Goal: Obtain resource: Download file/media

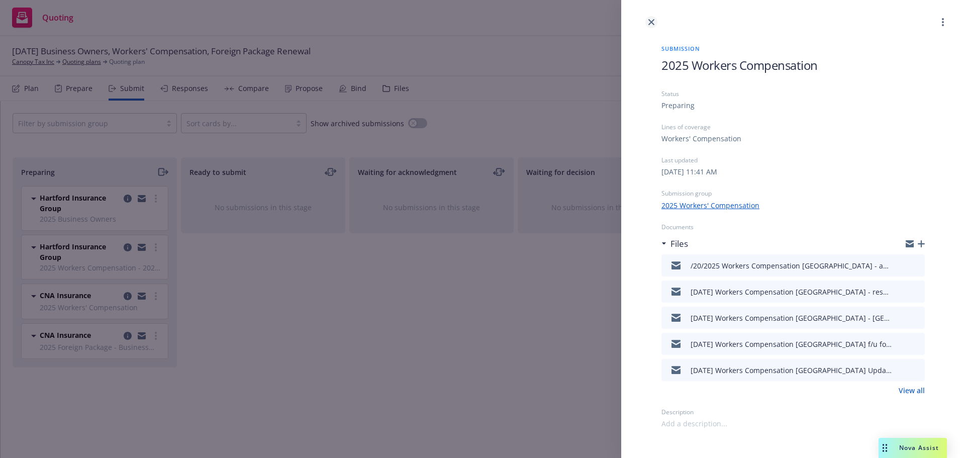
click at [648, 19] on link "close" at bounding box center [652, 22] width 12 height 12
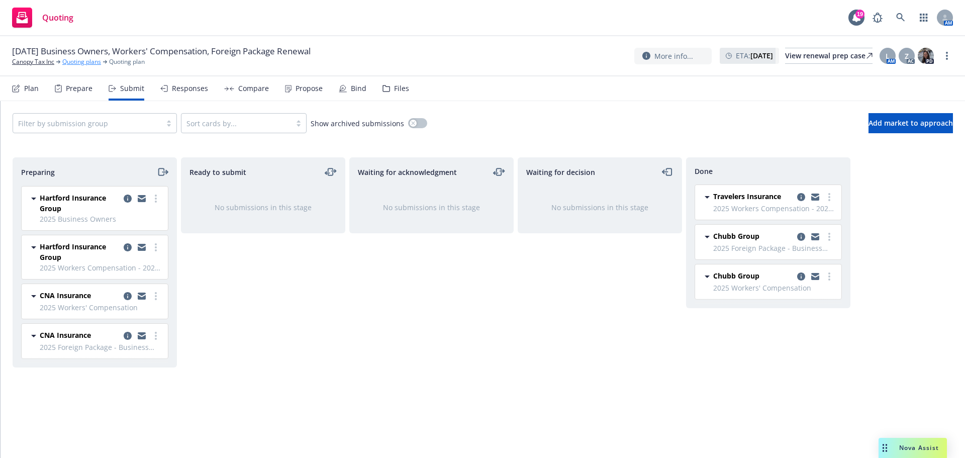
click at [79, 60] on link "Quoting plans" at bounding box center [81, 61] width 39 height 9
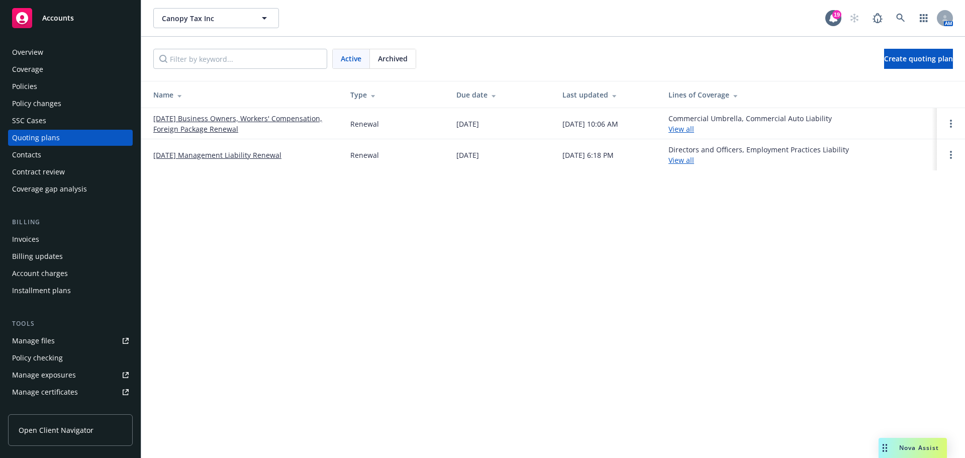
click at [34, 87] on div "Policies" at bounding box center [24, 86] width 25 height 16
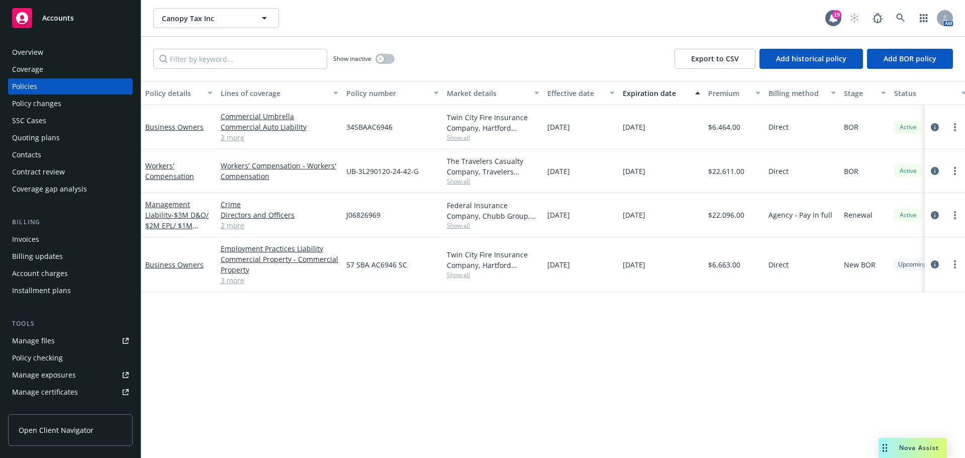
click at [241, 138] on link "2 more" at bounding box center [280, 137] width 118 height 11
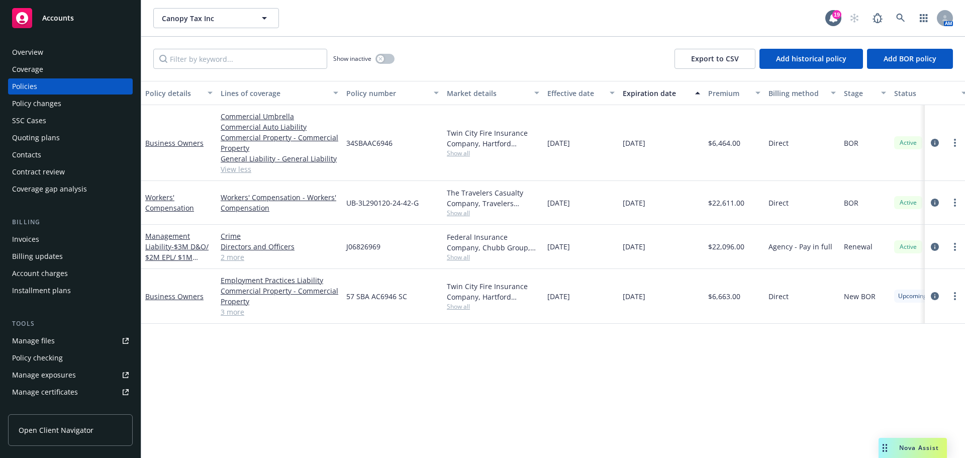
click at [178, 297] on link "Business Owners" at bounding box center [174, 297] width 58 height 10
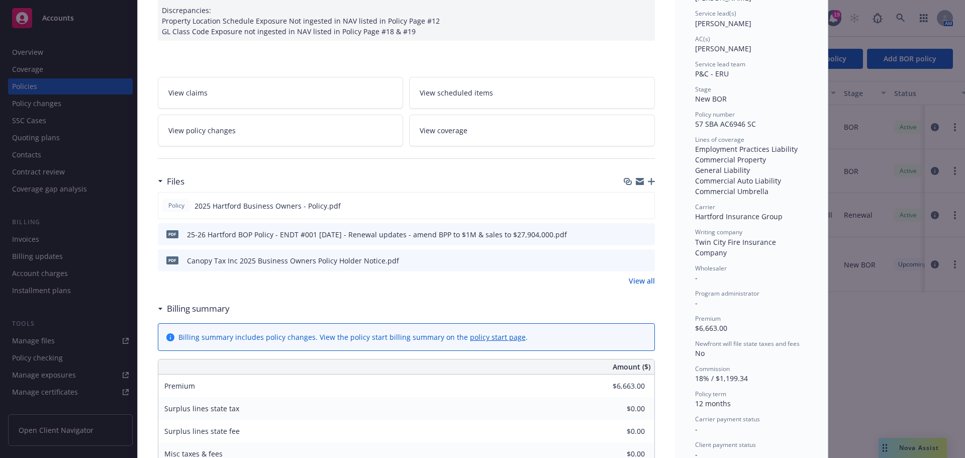
scroll to position [151, 0]
click at [625, 228] on icon "download file" at bounding box center [629, 232] width 8 height 8
click at [625, 204] on icon "download file" at bounding box center [628, 202] width 7 height 6
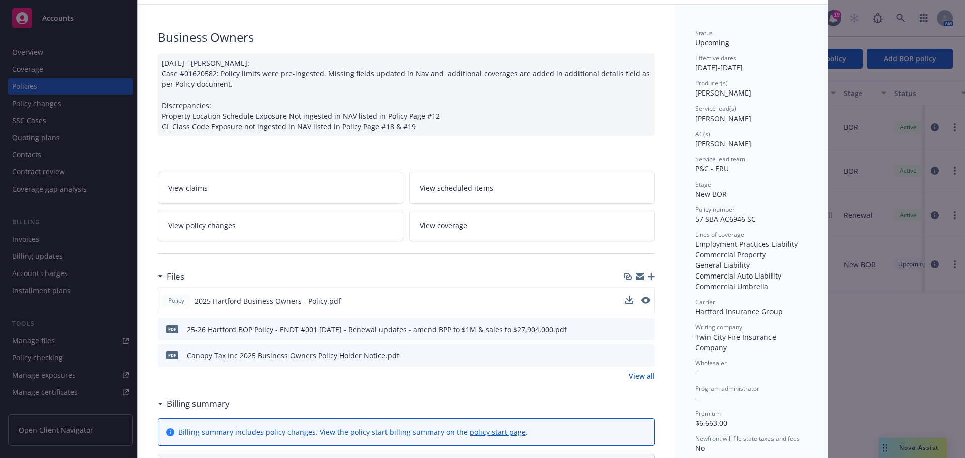
scroll to position [0, 0]
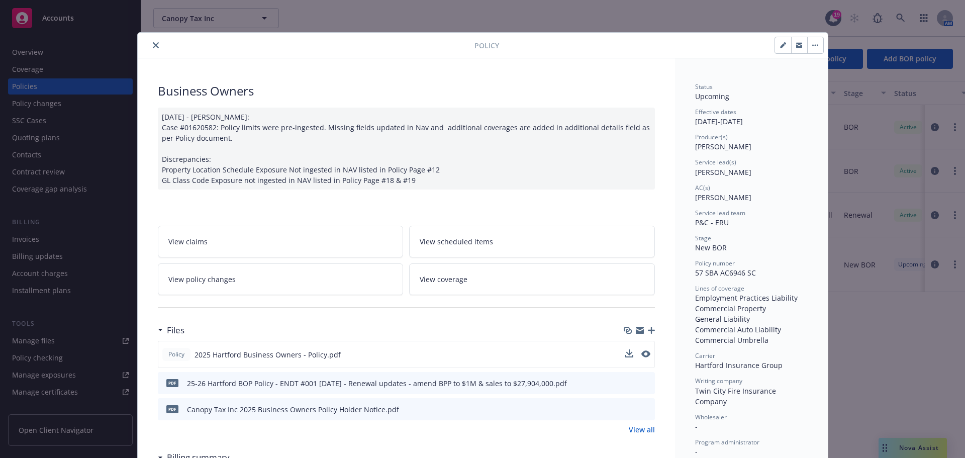
click at [153, 45] on icon "close" at bounding box center [156, 45] width 6 height 6
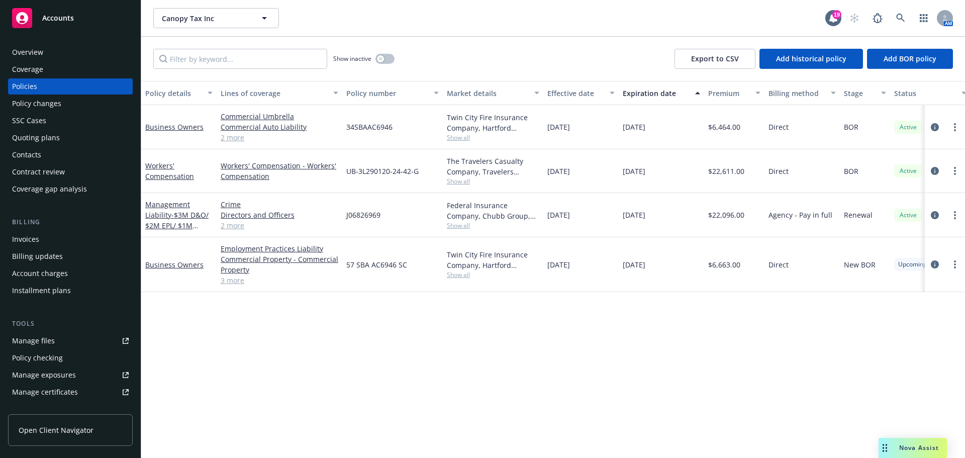
click at [227, 284] on link "3 more" at bounding box center [280, 280] width 118 height 11
click at [194, 127] on link "Business Owners" at bounding box center [174, 127] width 58 height 10
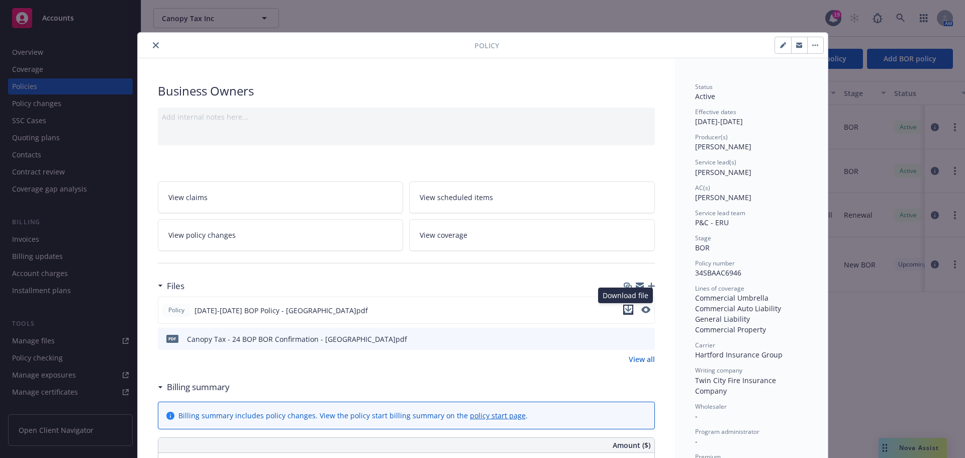
click at [624, 312] on icon "download file" at bounding box center [628, 310] width 8 height 8
click at [154, 44] on icon "close" at bounding box center [156, 45] width 6 height 6
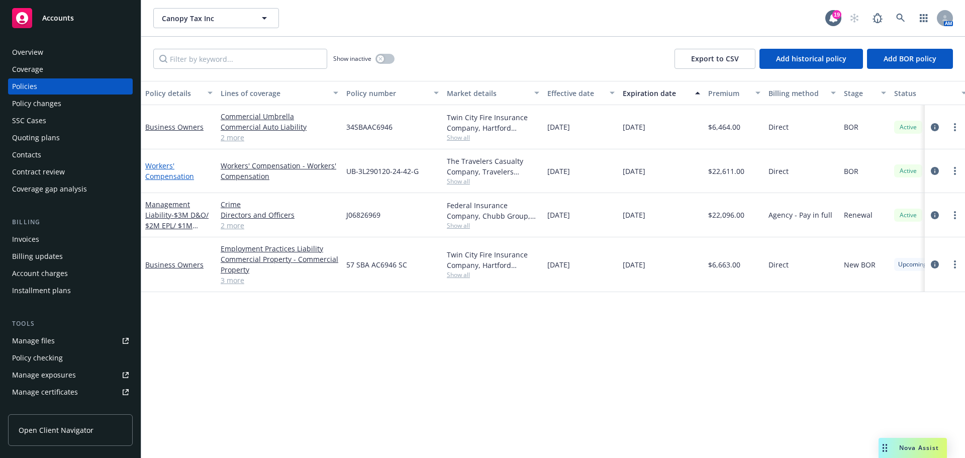
click at [152, 177] on link "Workers' Compensation" at bounding box center [169, 171] width 49 height 20
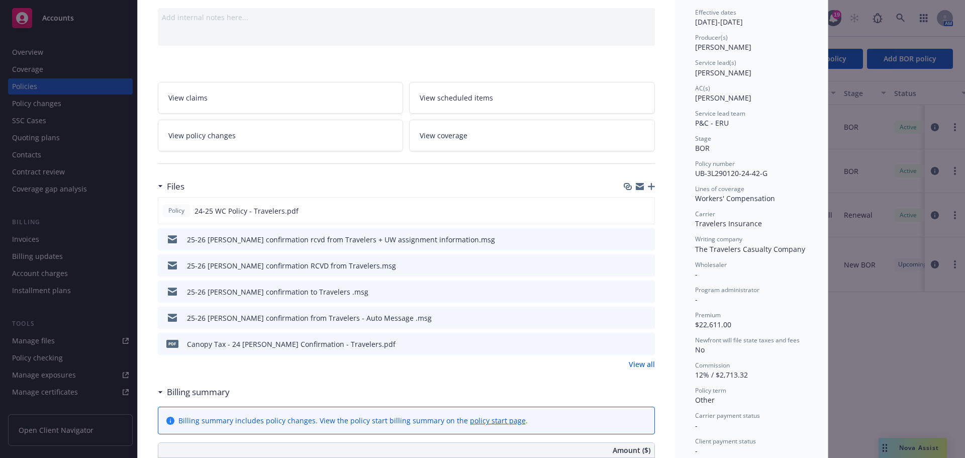
scroll to position [101, 0]
click at [644, 210] on icon "preview file" at bounding box center [645, 209] width 9 height 7
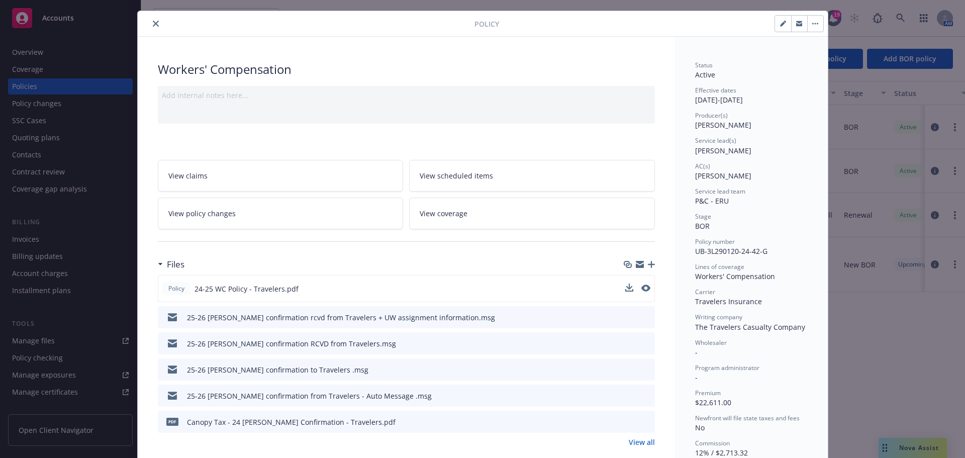
scroll to position [0, 0]
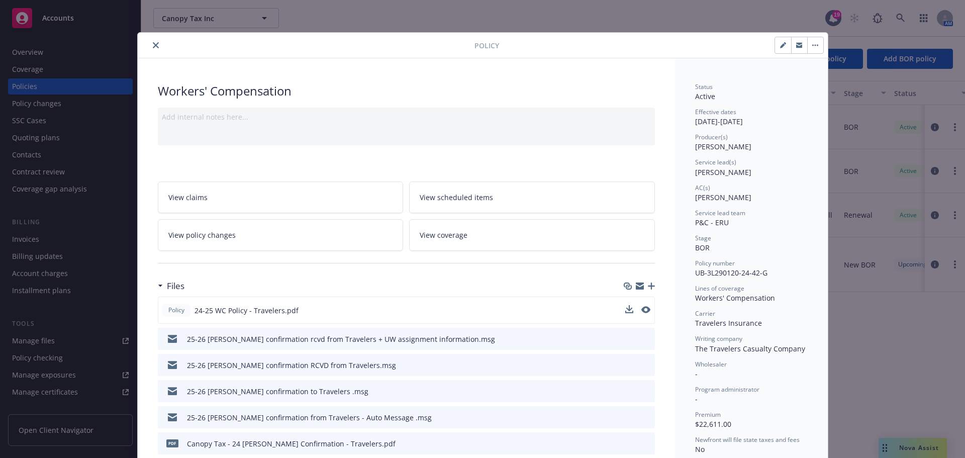
click at [153, 48] on icon "close" at bounding box center [156, 45] width 6 height 6
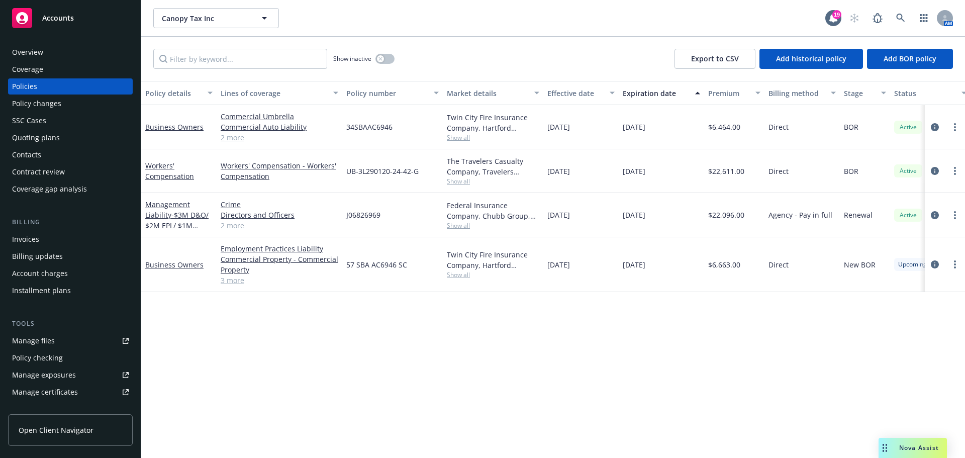
click at [46, 138] on div "Quoting plans" at bounding box center [36, 138] width 48 height 16
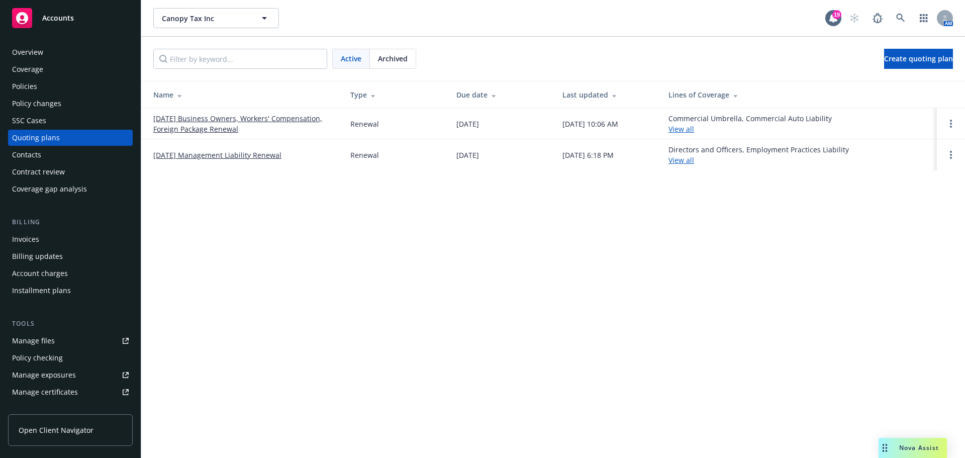
click at [29, 83] on div "Policies" at bounding box center [24, 86] width 25 height 16
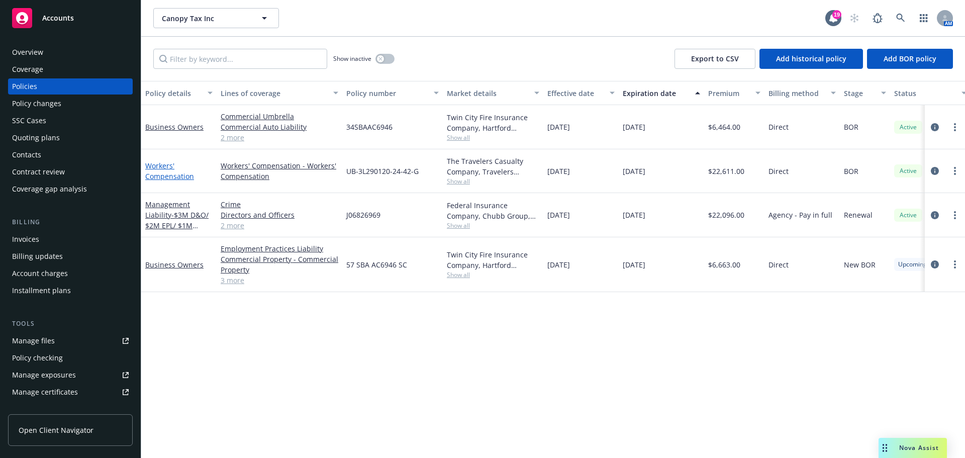
click at [166, 174] on link "Workers' Compensation" at bounding box center [169, 171] width 49 height 20
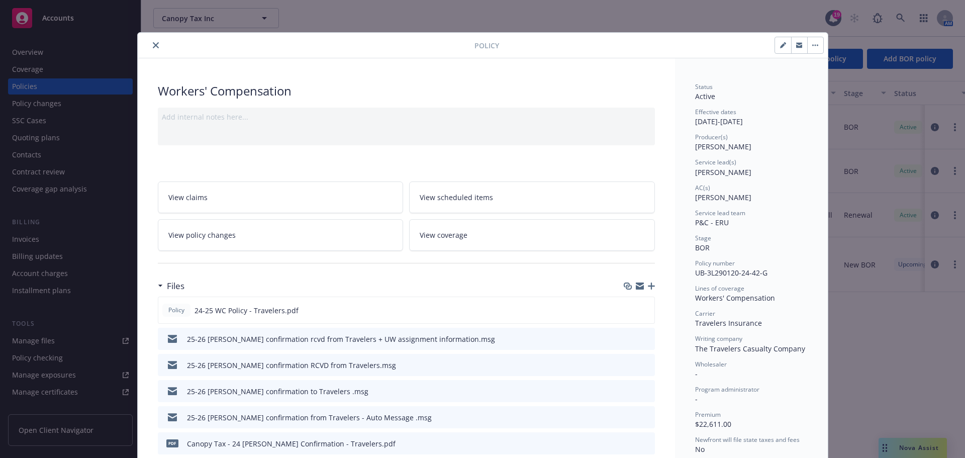
scroll to position [30, 0]
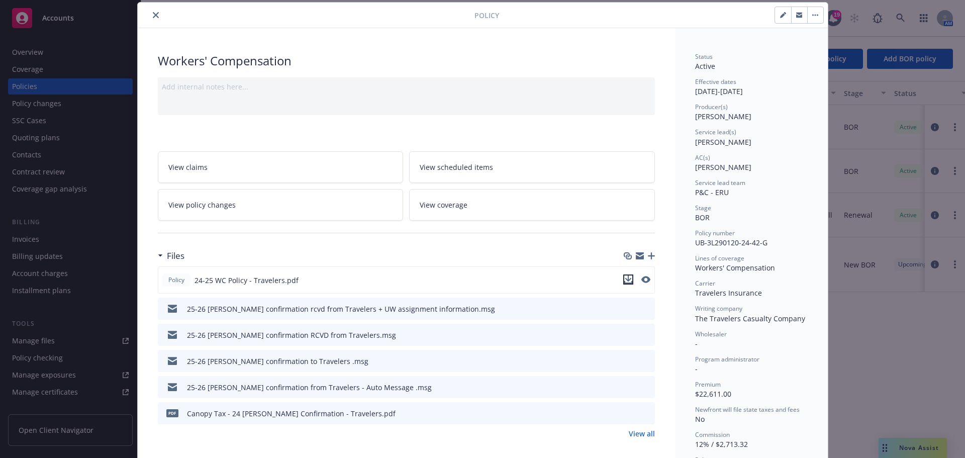
click at [625, 278] on icon "download file" at bounding box center [628, 280] width 8 height 8
drag, startPoint x: 149, startPoint y: 15, endPoint x: 147, endPoint y: 22, distance: 7.0
click at [153, 15] on icon "close" at bounding box center [156, 15] width 6 height 6
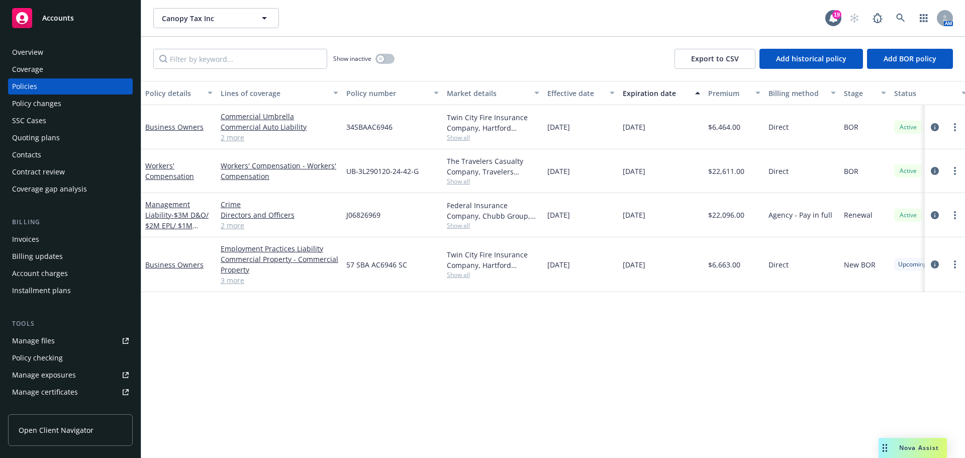
click at [43, 142] on div "Quoting plans" at bounding box center [36, 138] width 48 height 16
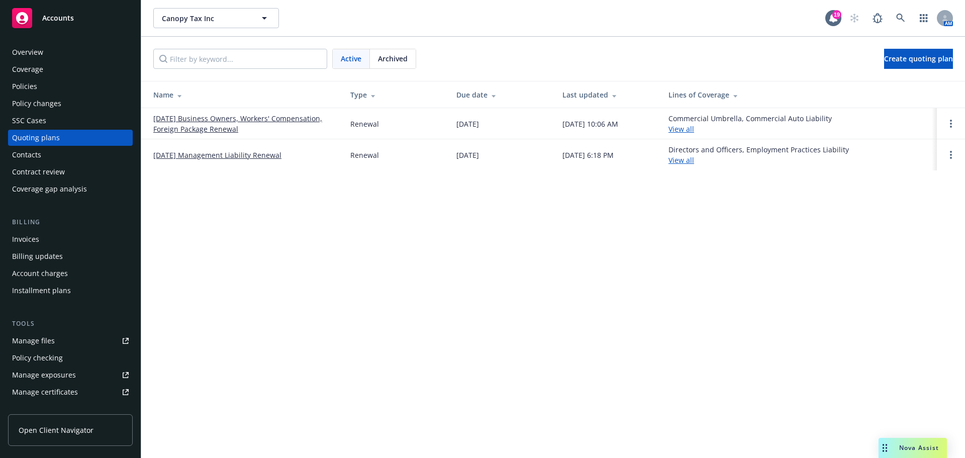
click at [214, 118] on link "09/20/25 Business Owners, Workers' Compensation, Foreign Package Renewal" at bounding box center [243, 123] width 181 height 21
